Goal: Transaction & Acquisition: Purchase product/service

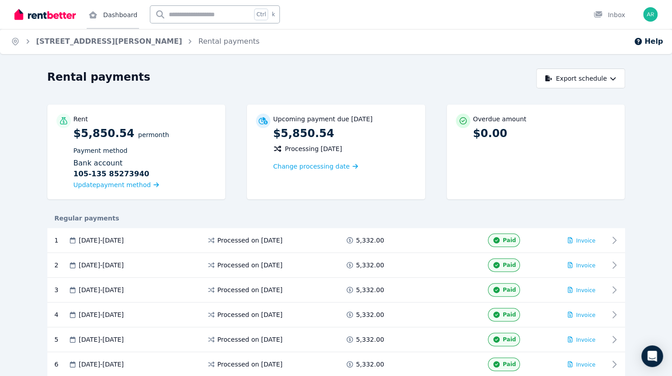
click at [111, 21] on link "Dashboard" at bounding box center [113, 14] width 52 height 29
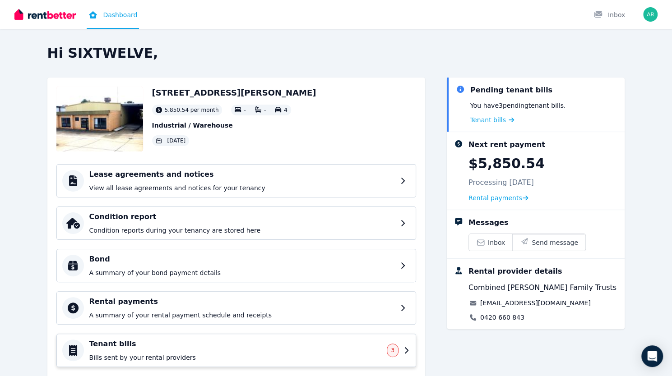
click at [102, 339] on h4 "Tenant bills" at bounding box center [235, 344] width 292 height 11
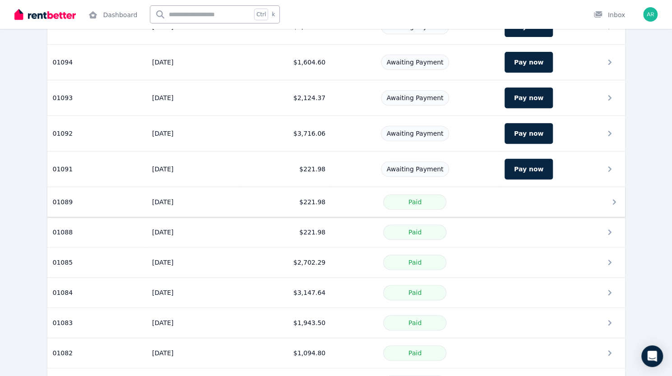
scroll to position [186, 0]
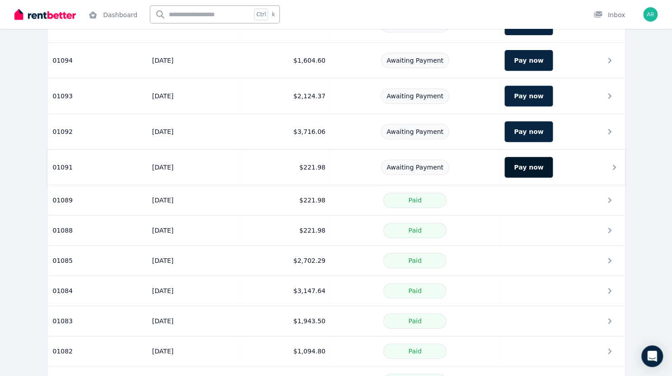
click at [527, 164] on button "Pay now" at bounding box center [529, 167] width 48 height 21
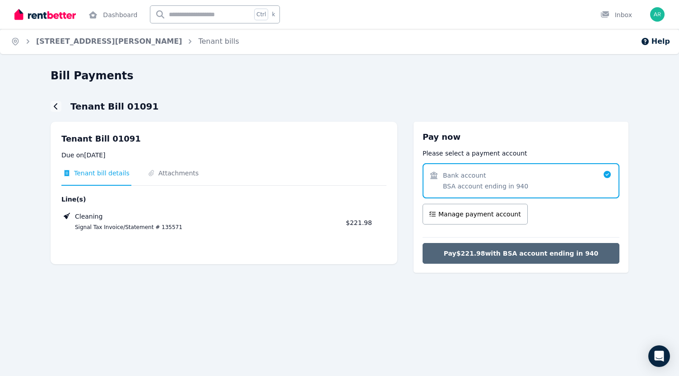
click at [521, 255] on span "Pay $221.98 with BSA account ending in 940" at bounding box center [521, 253] width 155 height 9
